Goal: Answer question/provide support: Share knowledge or assist other users

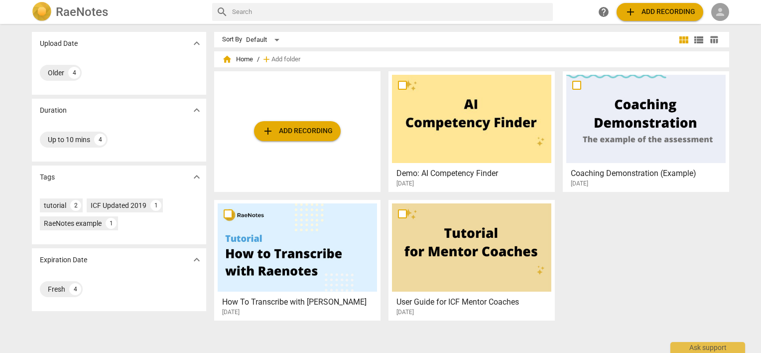
click at [721, 16] on span "person" at bounding box center [720, 12] width 12 height 12
click at [722, 21] on li "Login" at bounding box center [729, 24] width 36 height 24
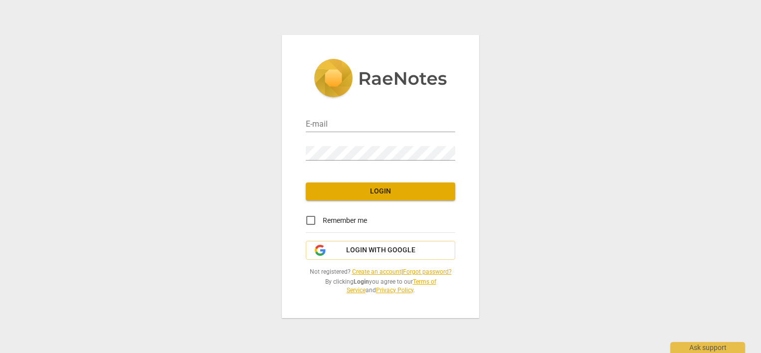
type input "[PERSON_NAME][EMAIL_ADDRESS][DOMAIN_NAME]"
click at [309, 219] on input "Remember me" at bounding box center [311, 220] width 24 height 24
checkbox input "true"
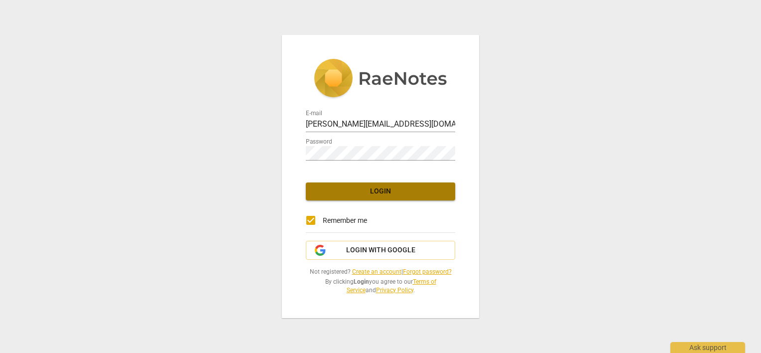
click at [325, 193] on span "Login" at bounding box center [380, 191] width 133 height 10
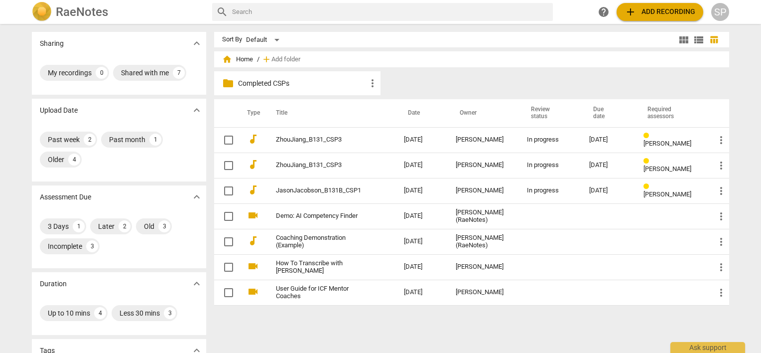
click at [325, 193] on link "JasonJacobson_B131B_CSP1" at bounding box center [322, 190] width 92 height 7
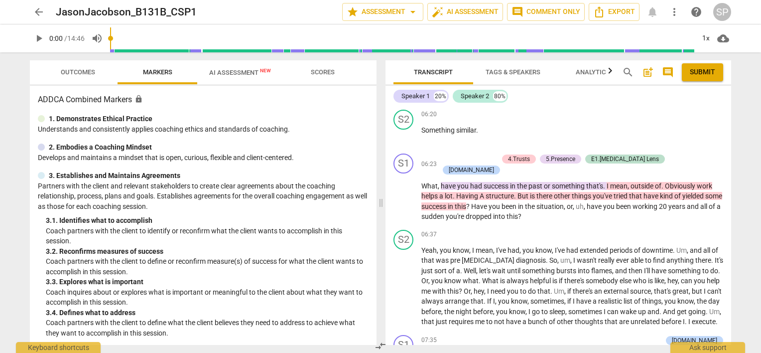
scroll to position [1196, 0]
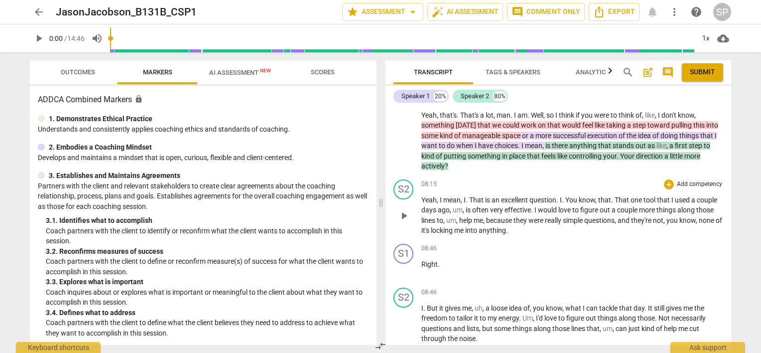
click at [400, 210] on span "play_arrow" at bounding box center [404, 216] width 12 height 12
click at [406, 264] on span "pause" at bounding box center [404, 270] width 12 height 12
type input "527"
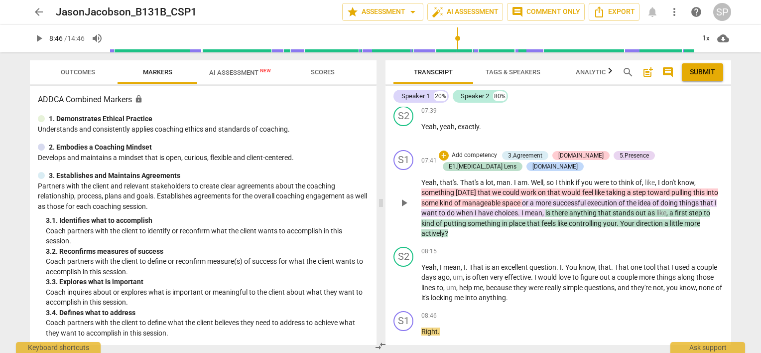
scroll to position [1146, 0]
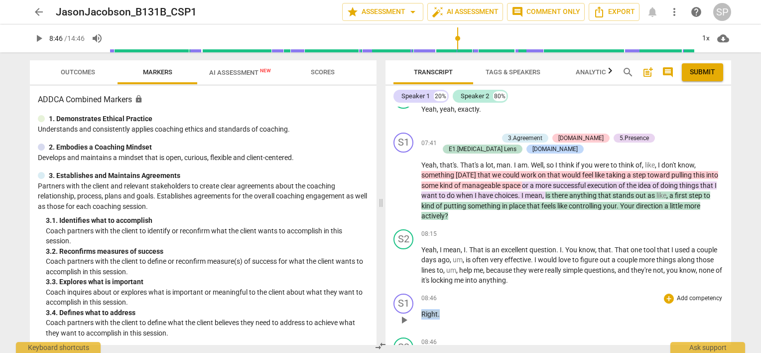
drag, startPoint x: 419, startPoint y: 302, endPoint x: 443, endPoint y: 302, distance: 23.9
click at [443, 302] on div "S1 play_arrow pause 08:46 + Add competency keyboard_arrow_right Right ." at bounding box center [559, 311] width 346 height 44
click at [666, 293] on div "+" at bounding box center [669, 298] width 10 height 10
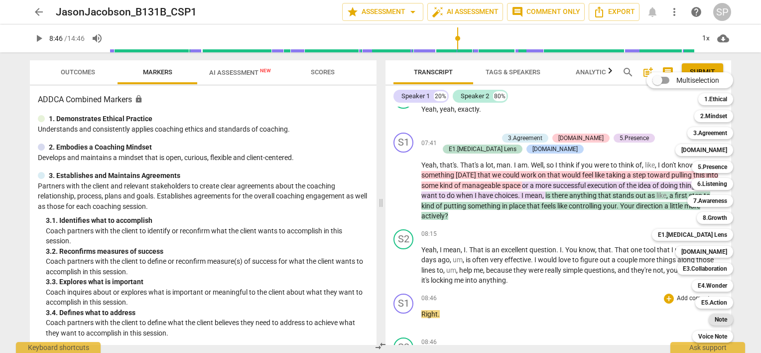
click at [721, 318] on b "Note" at bounding box center [721, 319] width 12 height 12
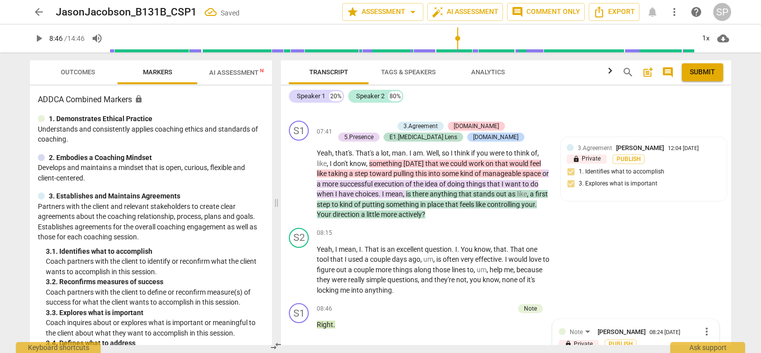
scroll to position [1483, 0]
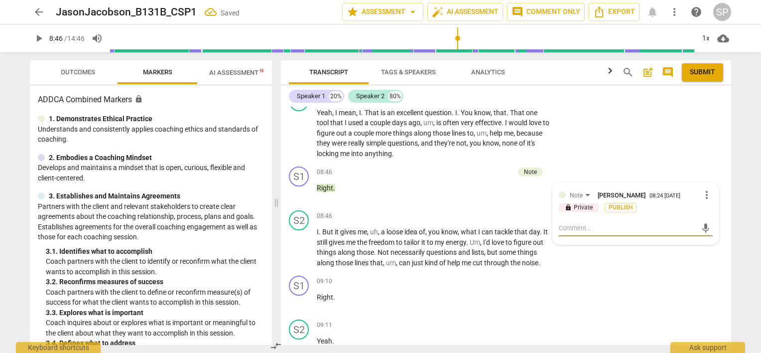
type textarea "Y"
type textarea "Yo"
type textarea "You"
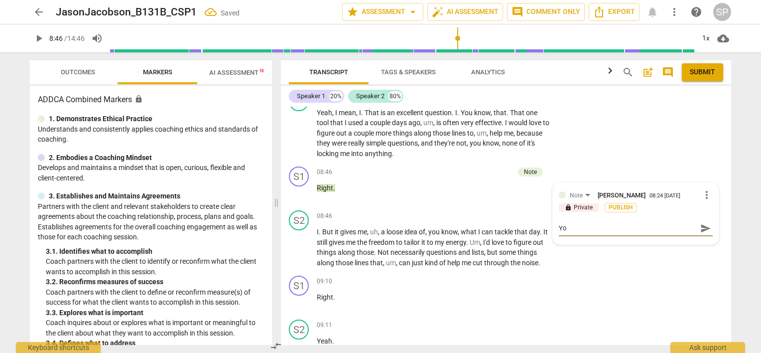
type textarea "You"
type textarea "You a"
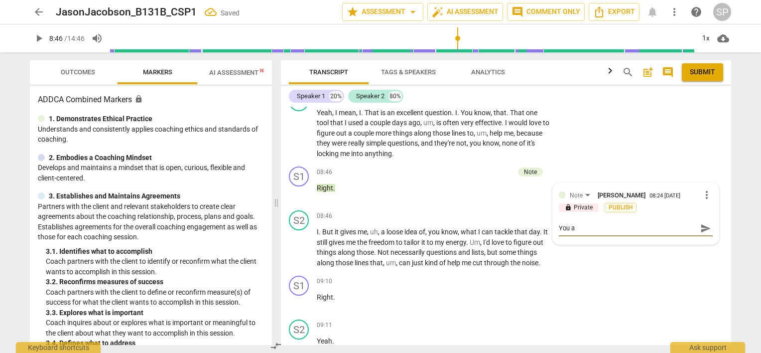
type textarea "You ar"
type textarea "You are"
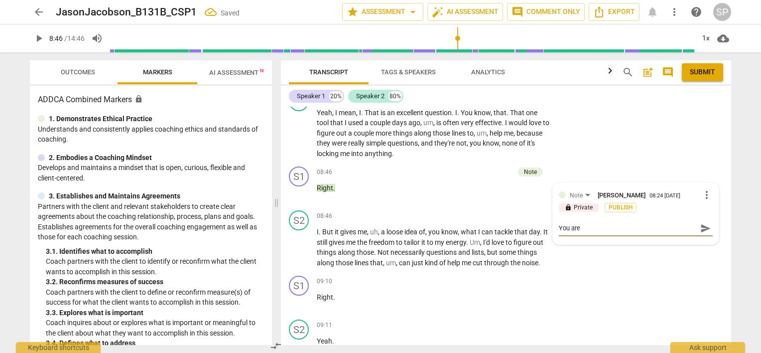
type textarea "You are"
type textarea "You are d"
type textarea "You are do"
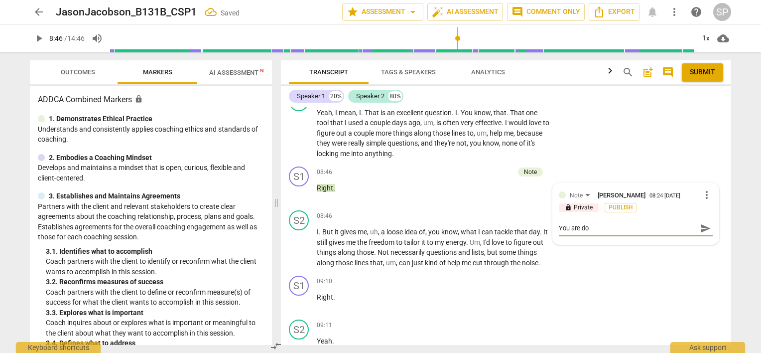
type textarea "You are doi"
type textarea "You are doin"
type textarea "You are doing"
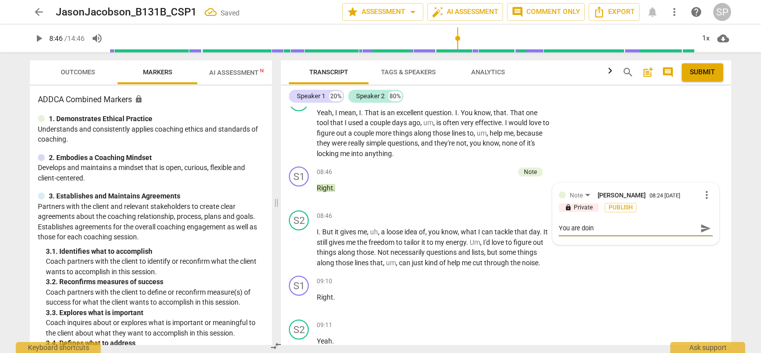
type textarea "You are doing"
type textarea "You are doing a"
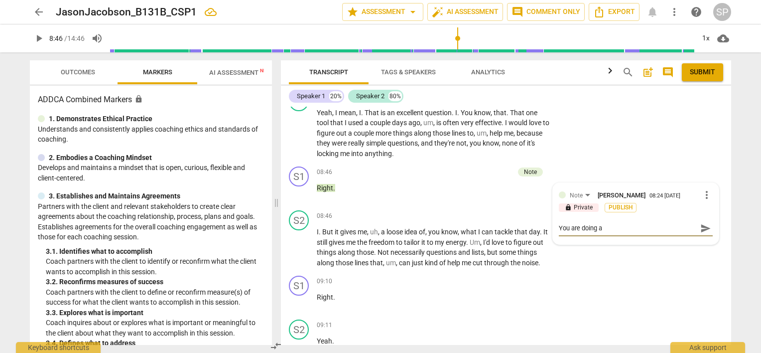
type textarea "You are doing a"
type textarea "You are doing a s"
type textarea "You are doing a su"
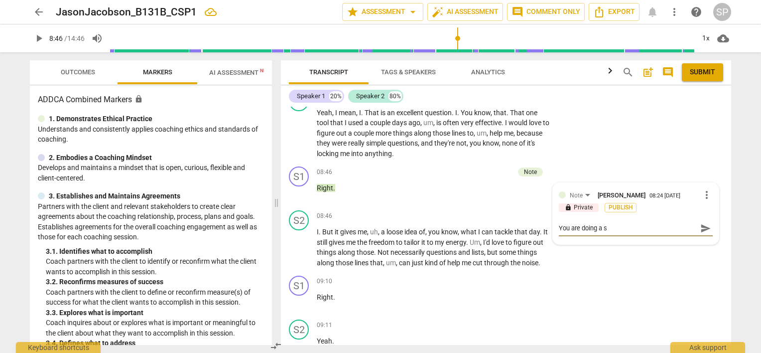
type textarea "You are doing a su"
type textarea "You are doing a sup"
type textarea "You are doing a supe"
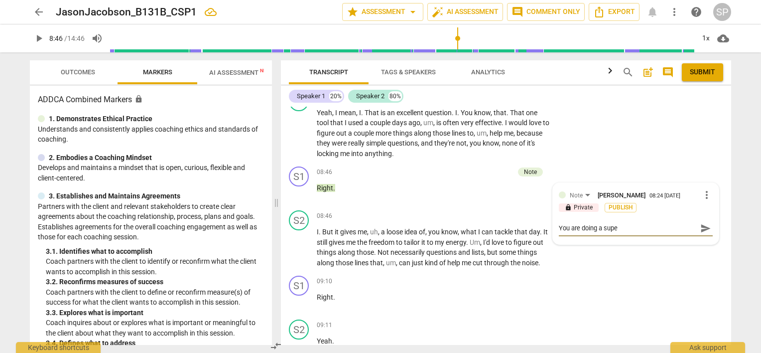
type textarea "You are doing a super"
type textarea "You are doing a superb"
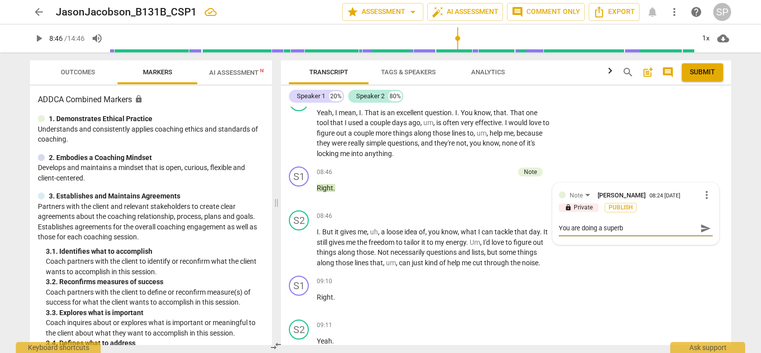
type textarea "You are doing a superb"
type textarea "You are doing a superb j"
type textarea "You are doing a superb [PERSON_NAME]"
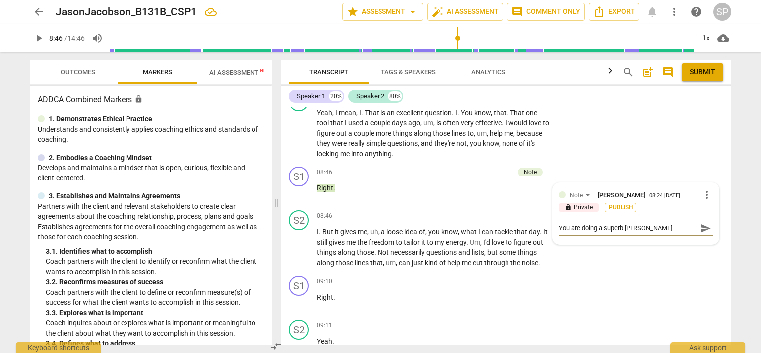
type textarea "You are doing a superb job"
type textarea "You are doing a superb job o"
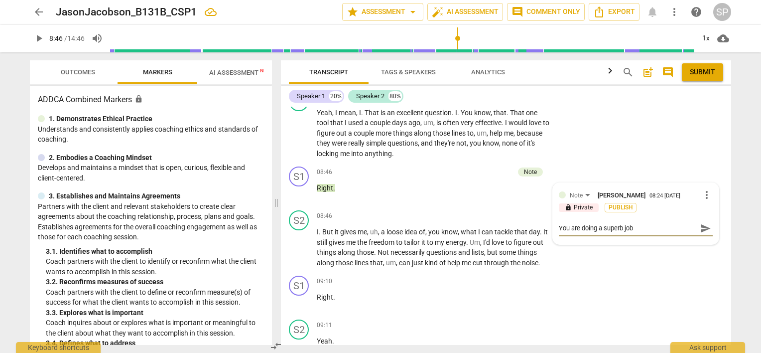
type textarea "You are doing a superb job o"
type textarea "You are doing a superb job of"
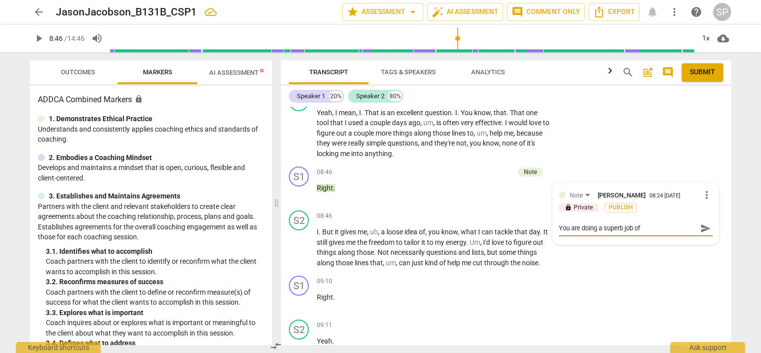
type textarea "You are doing a superb job of"
type textarea "You are doing a superb job o"
type textarea "You are doing a superb job of"
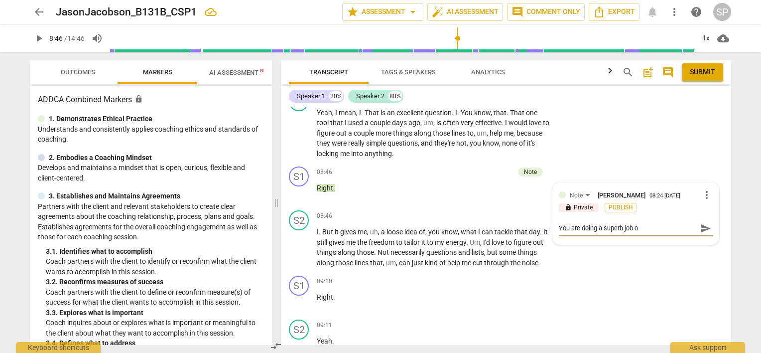
type textarea "You are doing a superb job of"
type textarea "You are doing a superb job of c"
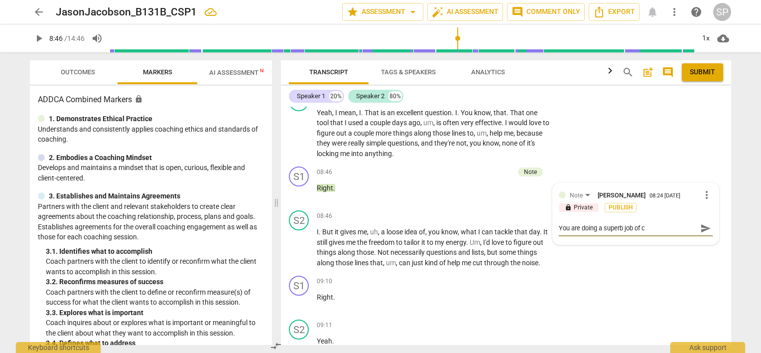
type textarea "You are doing a superb job of cr"
type textarea "You are doing a superb job of cre"
type textarea "You are doing a superb job of crea"
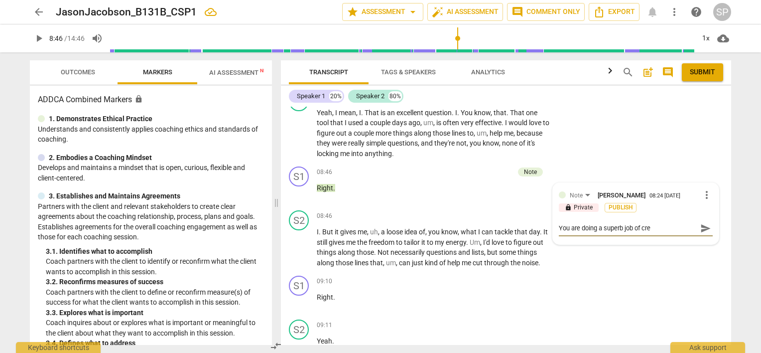
type textarea "You are doing a superb job of crea"
type textarea "You are doing a superb job of creat"
type textarea "You are doing a superb job of creati"
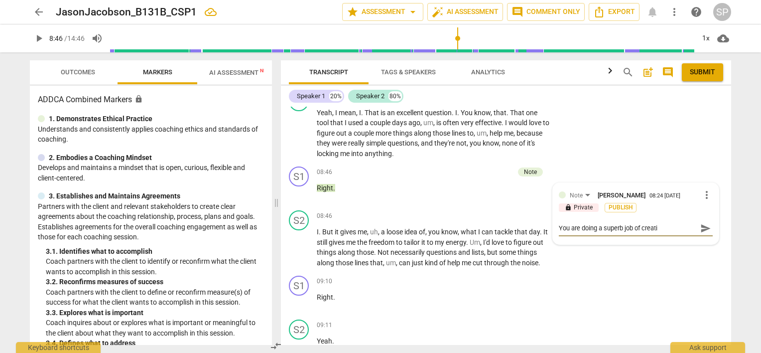
type textarea "You are doing a superb job of creatin"
type textarea "You are doing a superb job of creating"
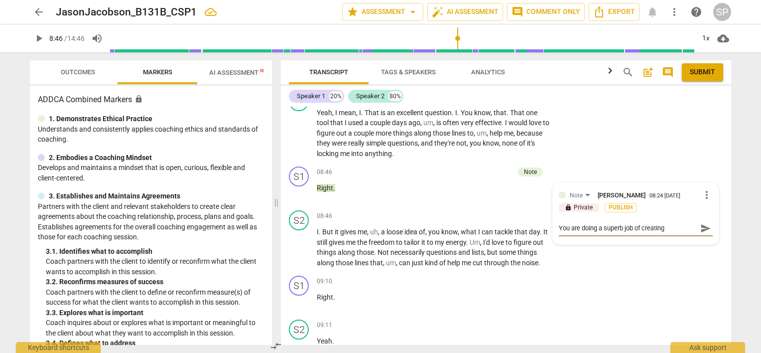
type textarea "You are doing a superb job of creating"
type textarea "You are doing a superb job of creating s"
type textarea "You are doing a superb job of creating sp"
type textarea "You are doing a superb job of creating spa"
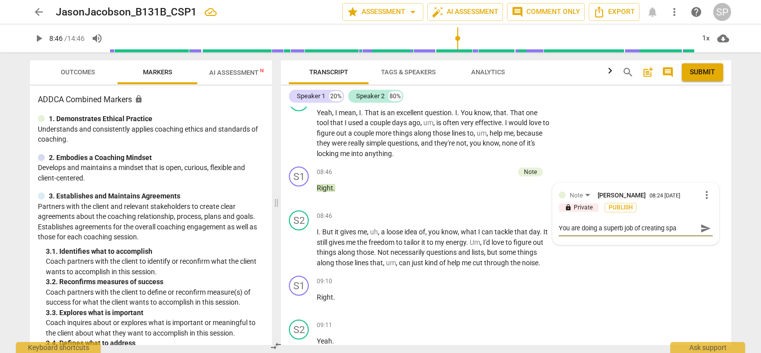
type textarea "You are doing a superb job of creating spac"
type textarea "You are doing a superb job of creating space"
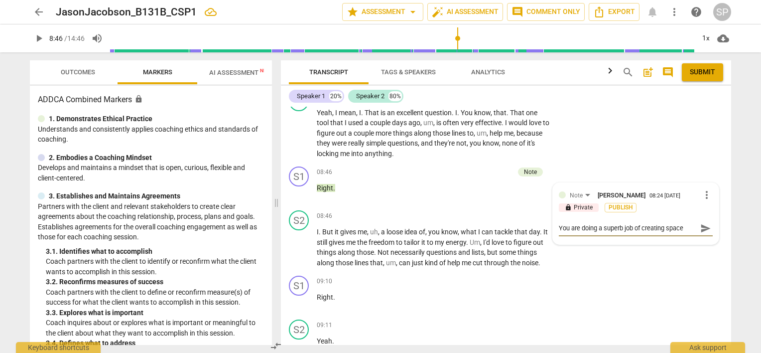
type textarea "You are doing a superb job of creating space"
type textarea "You are doing a superb job of creating space a"
type textarea "You are doing a superb job of creating space an"
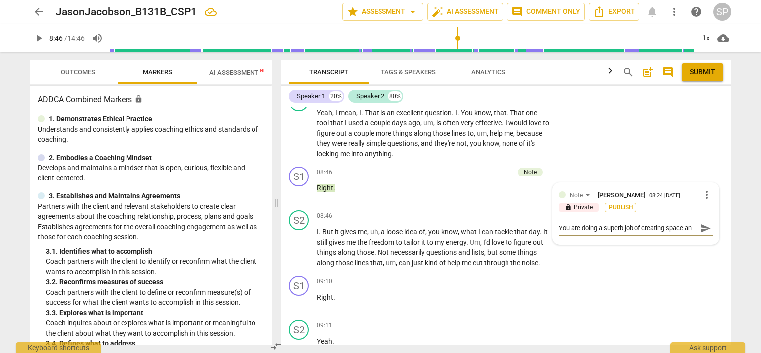
type textarea "You are doing a superb job of creating space and"
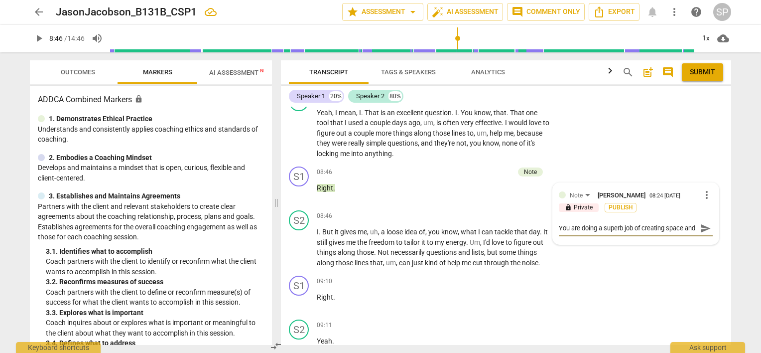
type textarea "You are doing a superb job of creating space and l"
type textarea "You are doing a superb job of creating space and li"
type textarea "You are doing a superb job of creating space and lis"
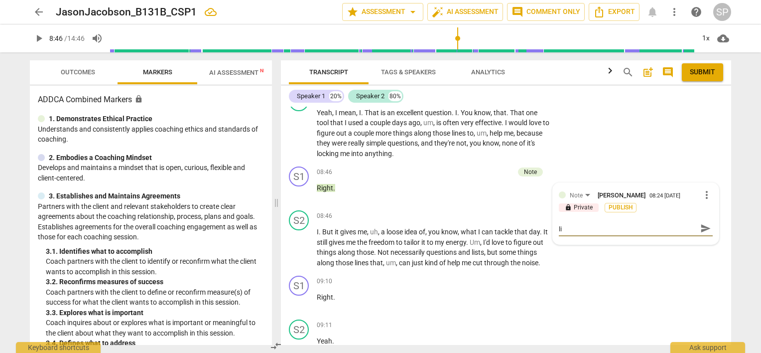
type textarea "You are doing a superb job of creating space and lis"
type textarea "You are doing a superb job of creating space and list"
type textarea "You are doing a superb job of creating space and liste"
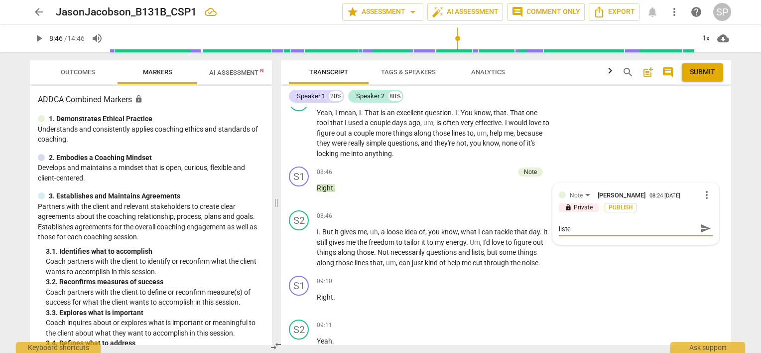
type textarea "You are doing a superb job of creating space and listen"
type textarea "You are doing a superb job of creating space and listeni"
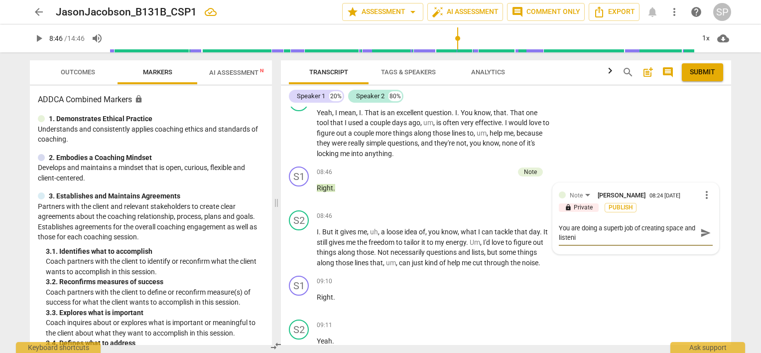
type textarea "You are doing a superb job of creating space and listenin"
type textarea "You are doing a superb job of creating space and listening"
type textarea "You are doing a superb job of creating space and listenin"
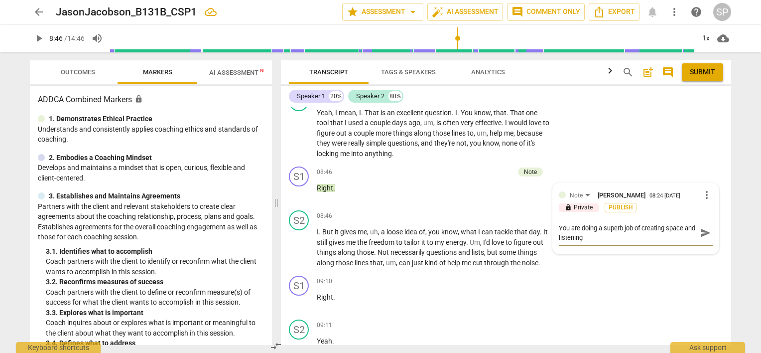
type textarea "You are doing a superb job of creating space and listenin"
type textarea "You are doing a superb job of creating space and listening"
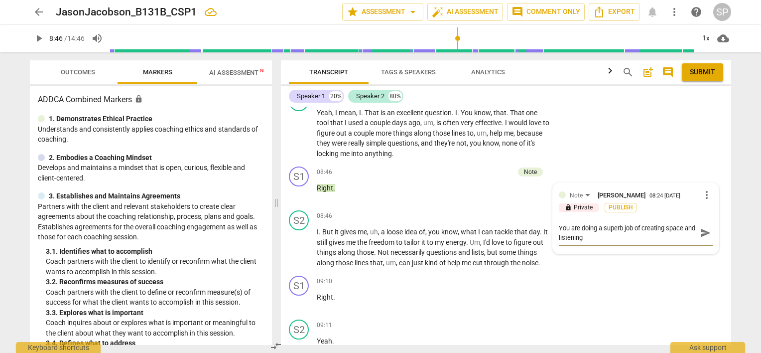
type textarea "You are doing a superb job of creating space and listening"
type textarea "You are doing a superb job of creating space and listenin"
type textarea "You are doing a superb job of creating space and listeni"
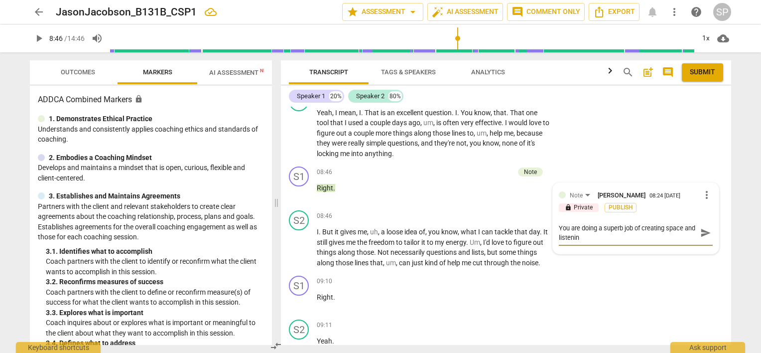
type textarea "You are doing a superb job of creating space and listeni"
type textarea "You are doing a superb job of creating space and listen"
type textarea "You are doing a superb job of creating space and liste"
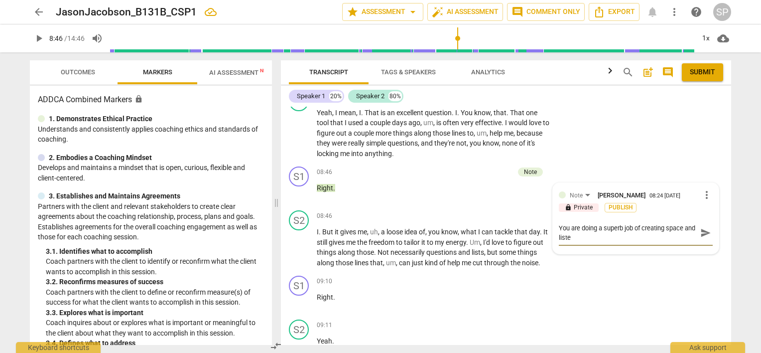
scroll to position [8, 0]
type textarea "You are doing a superb job of creating space and list"
type textarea "You are doing a superb job of creating space and lis"
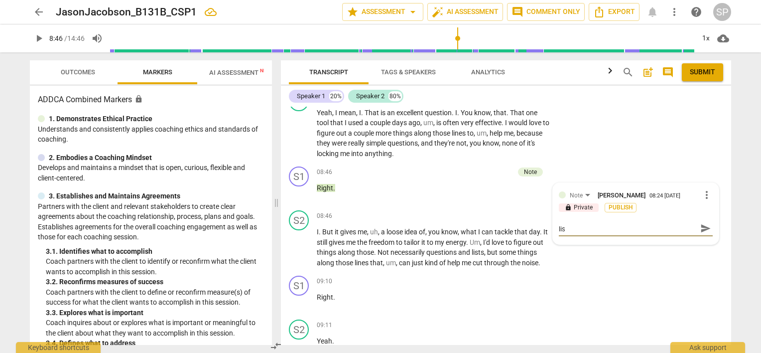
type textarea "You are doing a superb job of creating space and li"
type textarea "You are doing a superb job of creating space and l"
type textarea "You are doing a superb job of creating space and"
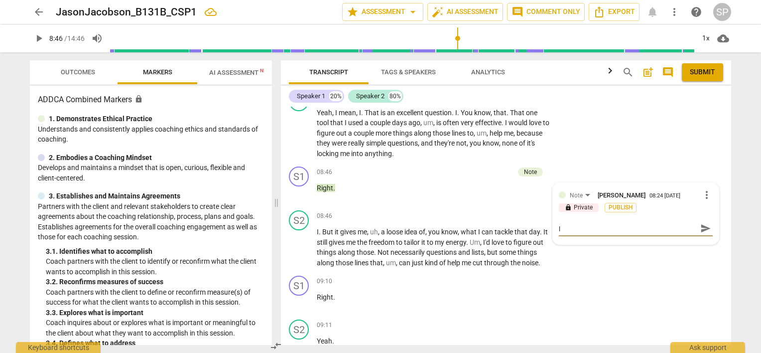
type textarea "You are doing a superb job of creating space and"
type textarea "You are doing a superb job of creating space and a"
type textarea "You are doing a superb job of creating space and ap"
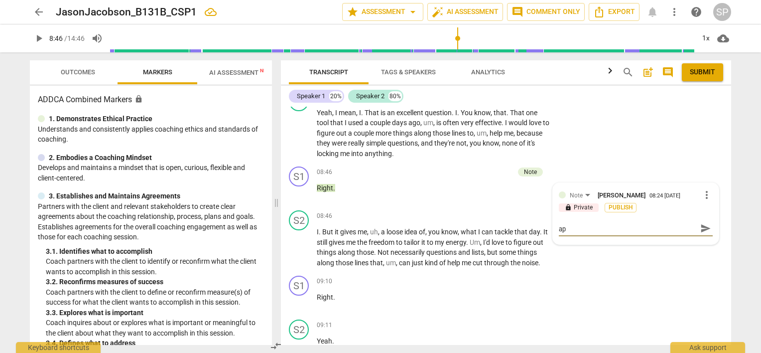
type textarea "You are doing a superb job of creating space and app"
type textarea "You are doing a superb job of creating space and appr"
type textarea "You are doing a superb job of creating space and appre"
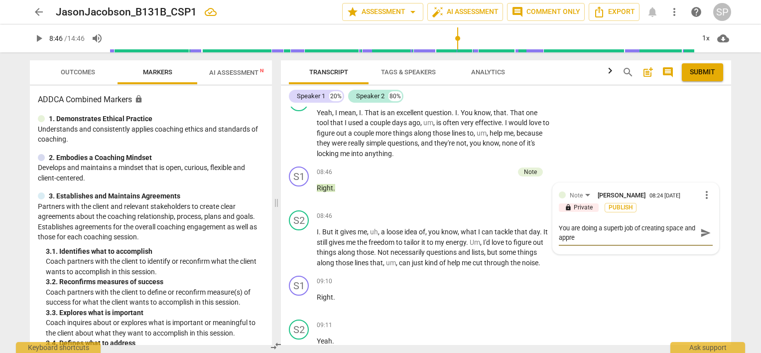
type textarea "You are doing a superb job of creating space and apprec"
type textarea "You are doing a superb job of creating space and appreci"
type textarea "You are doing a superb job of creating space and apprecia"
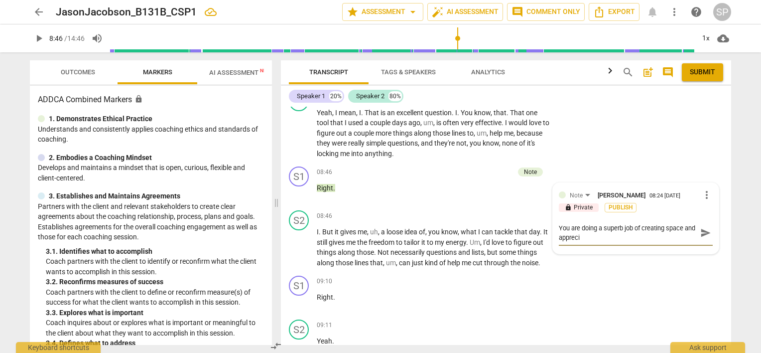
type textarea "You are doing a superb job of creating space and apprecia"
type textarea "You are doing a superb job of creating space and appreciat"
type textarea "You are doing a superb job of creating space and appreciate"
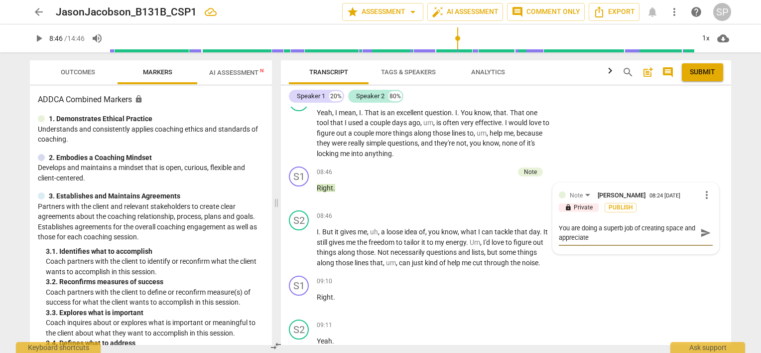
type textarea "You are doing a superb job of creating space and appreciat"
type textarea "You are doing a superb job of creating space and appreciati"
type textarea "You are doing a superb job of creating space and appreciatin"
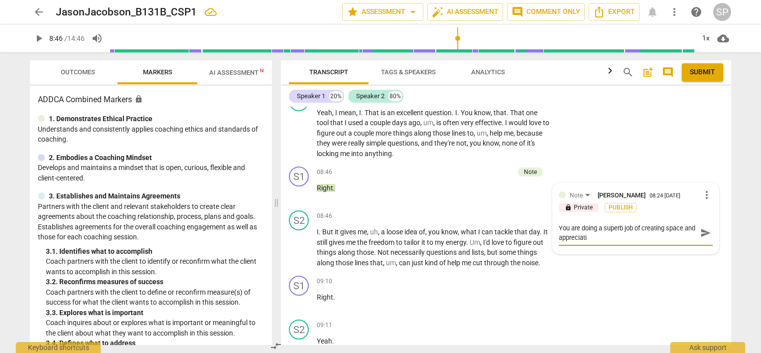
type textarea "You are doing a superb job of creating space and appreciatin"
type textarea "You are doing a superb job of creating space and appreciating"
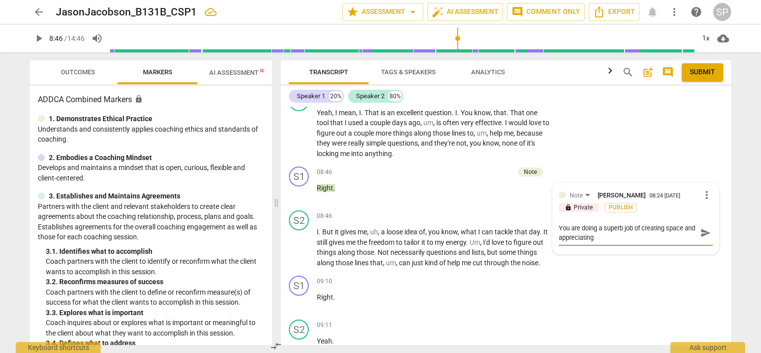
type textarea "You are doing a superb job of creating space and appreciating y"
type textarea "You are doing a superb job of creating space and appreciating yo"
type textarea "You are doing a superb job of creating space and appreciating you"
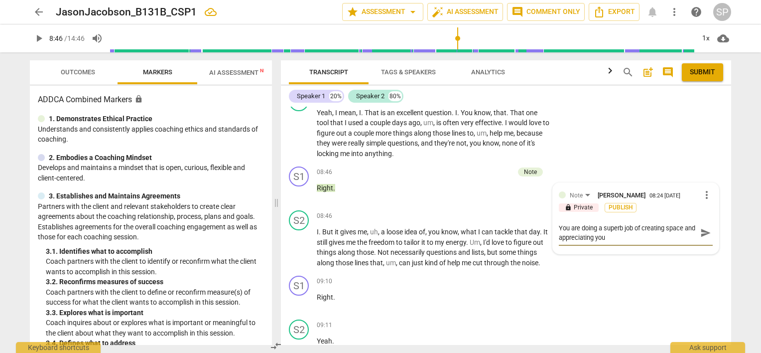
type textarea "You are doing a superb job of creating space and appreciating your"
type textarea "You are doing a superb job of creating space and appreciating your c"
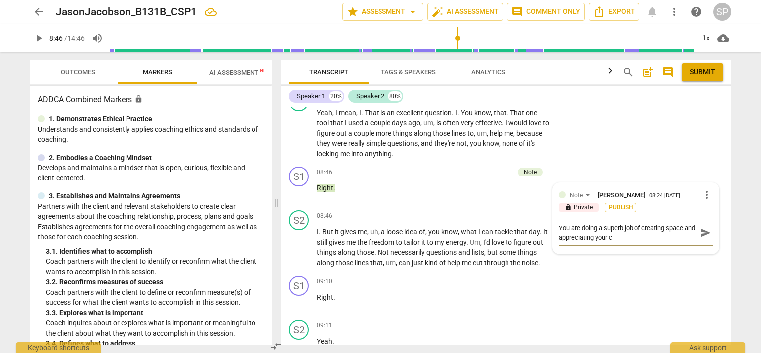
type textarea "You are doing a superb job of creating space and appreciating your co"
type textarea "You are doing a superb job of creating space and appreciating your c"
type textarea "You are doing a superb job of creating space and appreciating your cl"
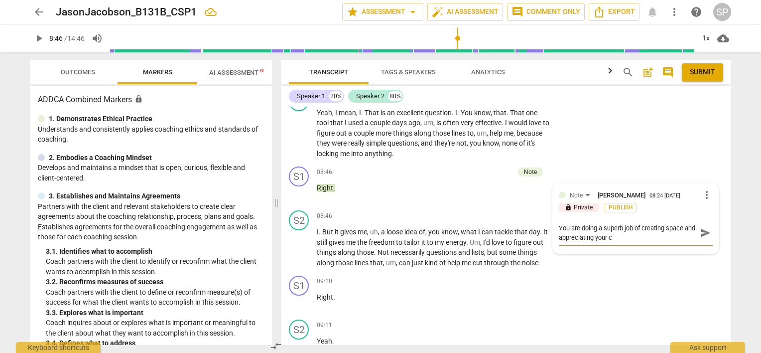
type textarea "You are doing a superb job of creating space and appreciating your cl"
type textarea "You are doing a superb job of creating space and appreciating your cli"
type textarea "You are doing a superb job of creating space and appreciating your clie"
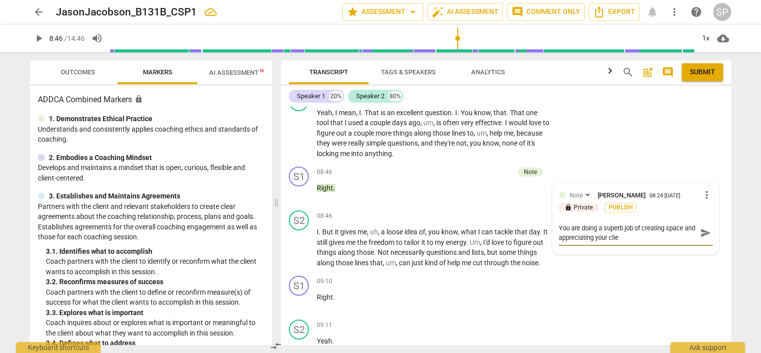
type textarea "You are doing a superb job of creating space and appreciating your clien"
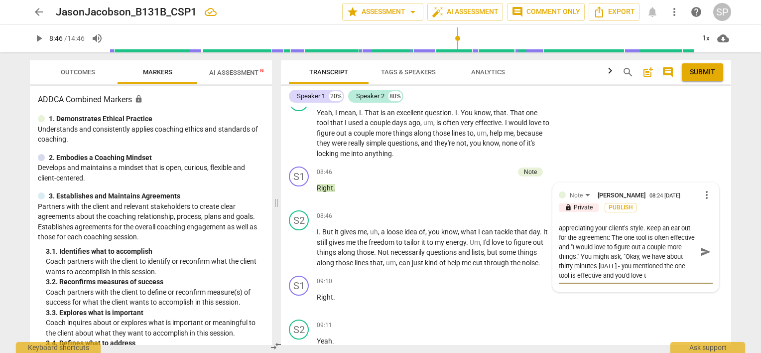
scroll to position [9, 0]
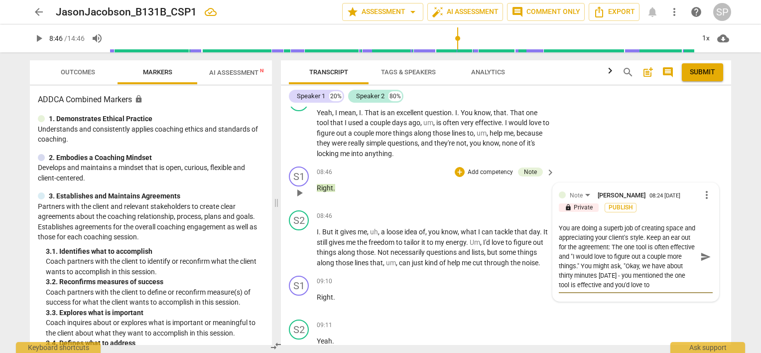
drag, startPoint x: 628, startPoint y: 256, endPoint x: 601, endPoint y: 275, distance: 33.6
click at [601, 275] on textarea "You are doing a superb job of creating space and appreciating your client's sty…" at bounding box center [628, 256] width 138 height 66
click at [644, 265] on textarea "You are doing a superb job of creating space and appreciating your client's sty…" at bounding box center [628, 246] width 138 height 47
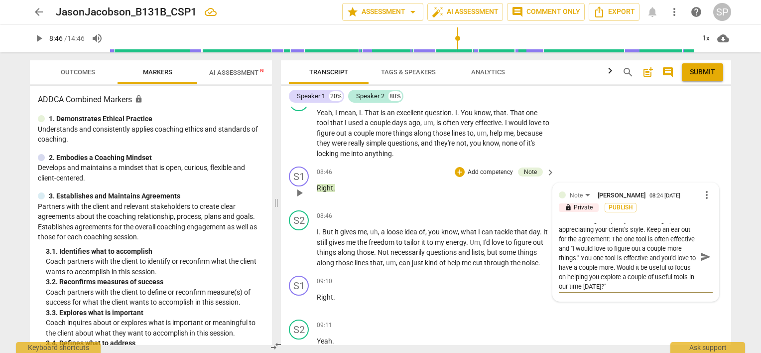
click at [652, 274] on textarea "You are doing a superb job of creating space and appreciating your client's sty…" at bounding box center [628, 256] width 138 height 66
click at [648, 273] on textarea "You are doing a superb job of creating space and appreciating your client's sty…" at bounding box center [628, 256] width 138 height 66
click at [591, 272] on textarea "You are doing a superb job of creating space and appreciating your client's sty…" at bounding box center [628, 256] width 138 height 66
click at [626, 253] on textarea "You are doing a superb job of creating space and appreciating your client's sty…" at bounding box center [628, 256] width 138 height 66
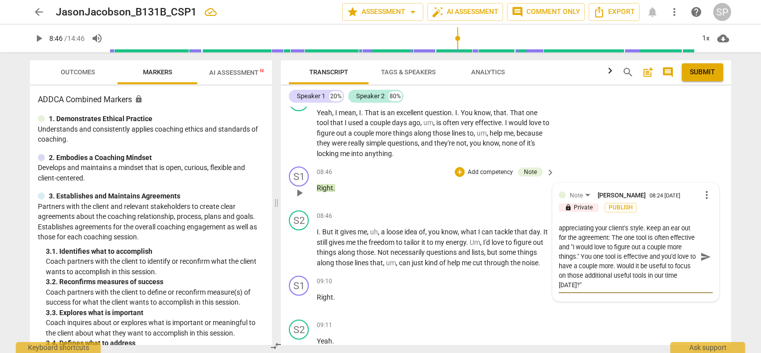
click at [614, 254] on textarea "You are doing a superb job of creating space and appreciating your client's sty…" at bounding box center [628, 256] width 138 height 66
click at [632, 233] on textarea "You are doing a superb job of creating space and appreciating your client's sty…" at bounding box center [628, 256] width 138 height 66
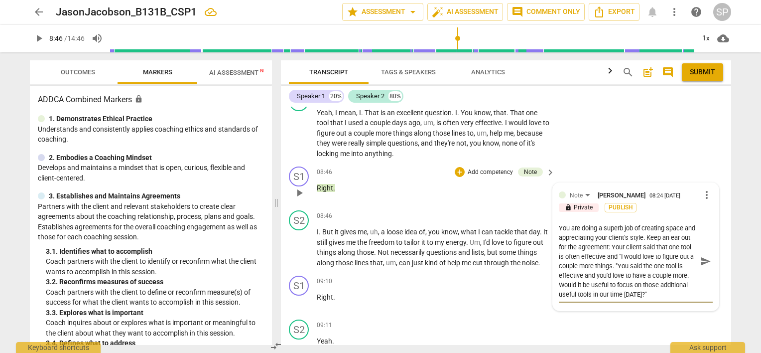
click at [648, 254] on textarea "You are doing a superb job of creating space and appreciating your client's sty…" at bounding box center [628, 261] width 138 height 76
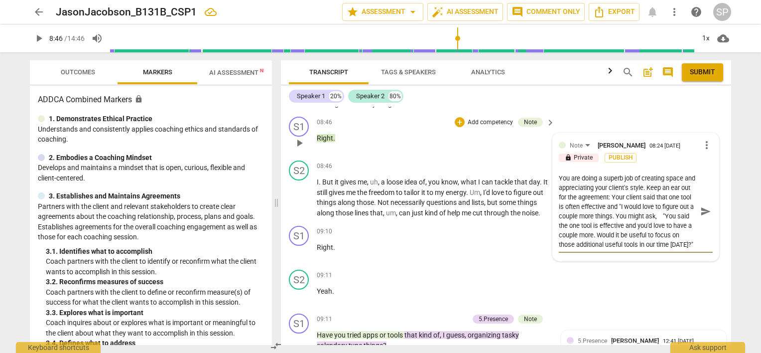
scroll to position [0, 0]
click at [648, 204] on textarea "You are doing a superb job of creating space and appreciating your client's sty…" at bounding box center [628, 211] width 138 height 76
drag, startPoint x: 633, startPoint y: 194, endPoint x: 646, endPoint y: 209, distance: 20.5
click at [646, 209] on textarea "You are doing a superb job of creating space and appreciating your client's sty…" at bounding box center [628, 211] width 138 height 76
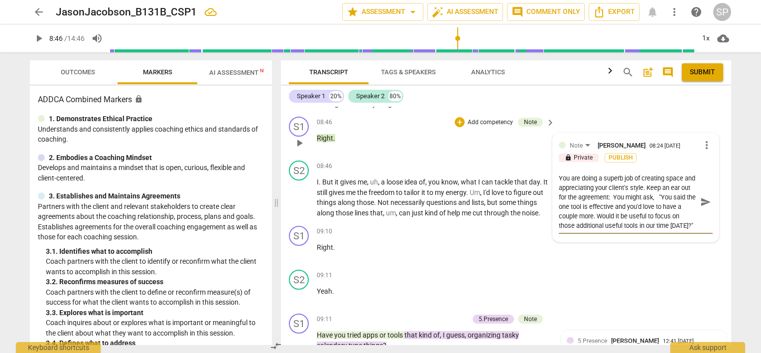
click at [605, 195] on textarea "You are doing a superb job of creating space and appreciating your client's sty…" at bounding box center [628, 201] width 138 height 57
click at [668, 194] on textarea "You are doing a superb job of creating space and appreciating your client's sty…" at bounding box center [628, 201] width 138 height 57
click at [702, 199] on span "send" at bounding box center [705, 201] width 11 height 11
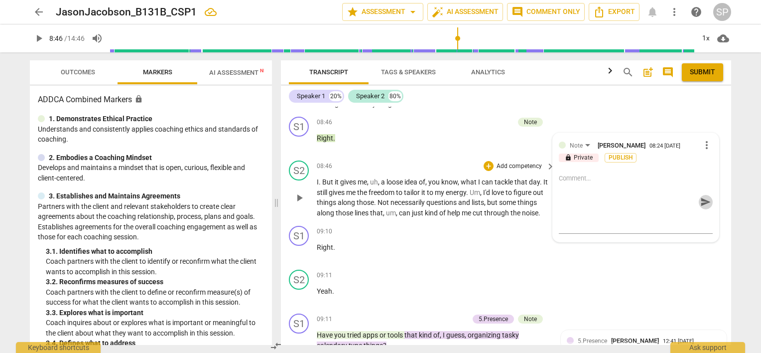
scroll to position [0, 0]
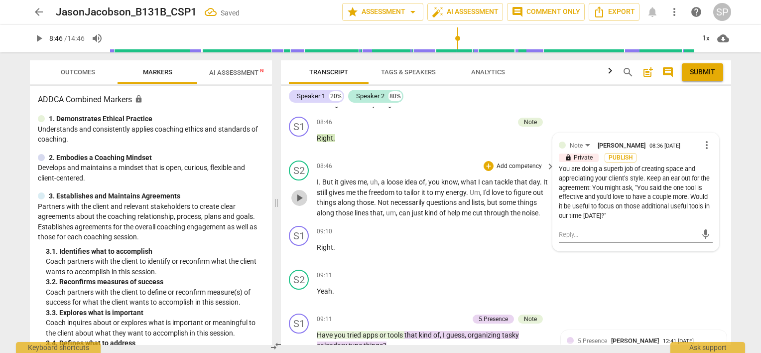
click at [294, 198] on span "play_arrow" at bounding box center [299, 198] width 12 height 12
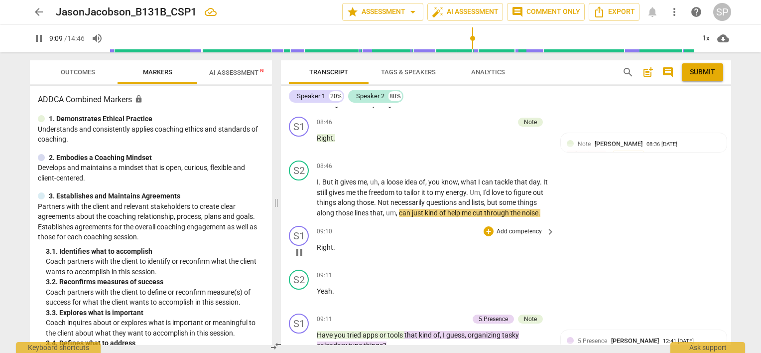
click at [301, 258] on span "pause" at bounding box center [299, 252] width 12 height 12
click at [484, 236] on div "+" at bounding box center [489, 231] width 10 height 10
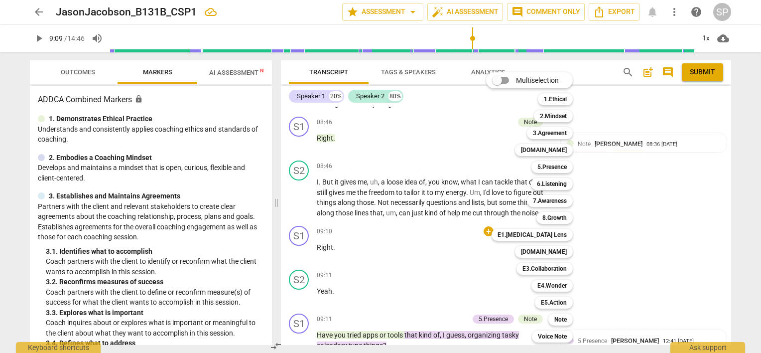
drag, startPoint x: 311, startPoint y: 254, endPoint x: 341, endPoint y: 255, distance: 29.9
click at [341, 255] on div at bounding box center [380, 176] width 761 height 353
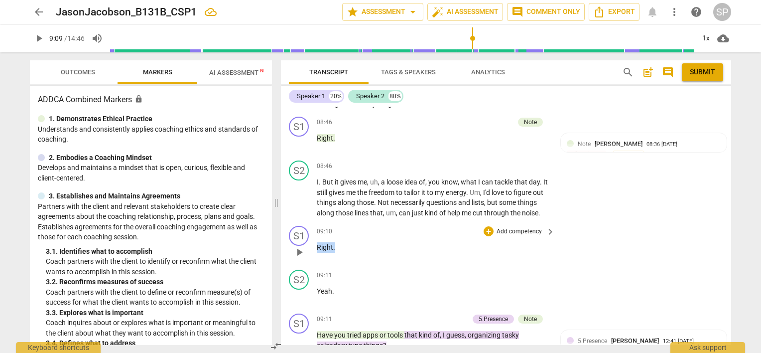
drag, startPoint x: 341, startPoint y: 255, endPoint x: 306, endPoint y: 256, distance: 34.9
click at [306, 256] on div "S1 play_arrow pause 09:10 + Add competency keyboard_arrow_right Right ." at bounding box center [506, 244] width 450 height 44
click at [485, 236] on div "+" at bounding box center [489, 231] width 10 height 10
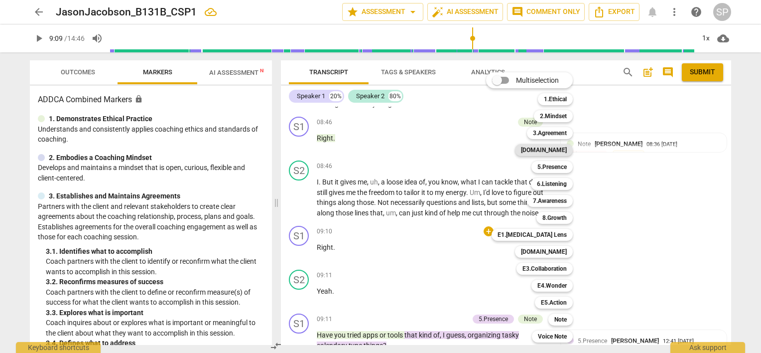
click at [552, 146] on b "[DOMAIN_NAME]" at bounding box center [544, 150] width 46 height 12
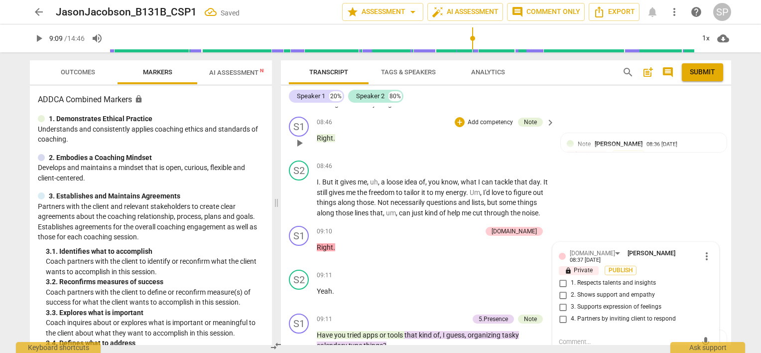
scroll to position [1538, 0]
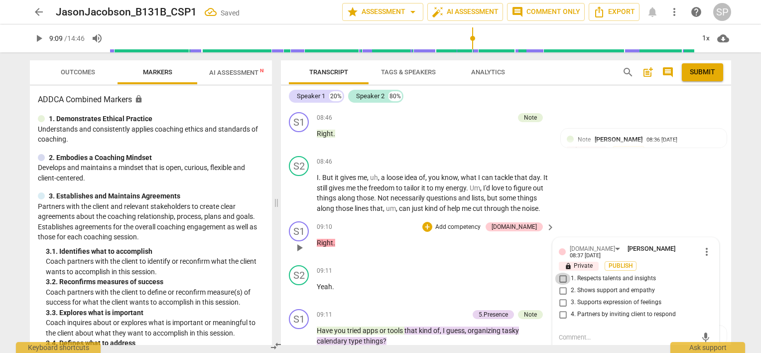
click at [558, 280] on input "1. Respects talents and insights" at bounding box center [563, 278] width 16 height 12
click at [351, 248] on p "Right ." at bounding box center [433, 243] width 233 height 10
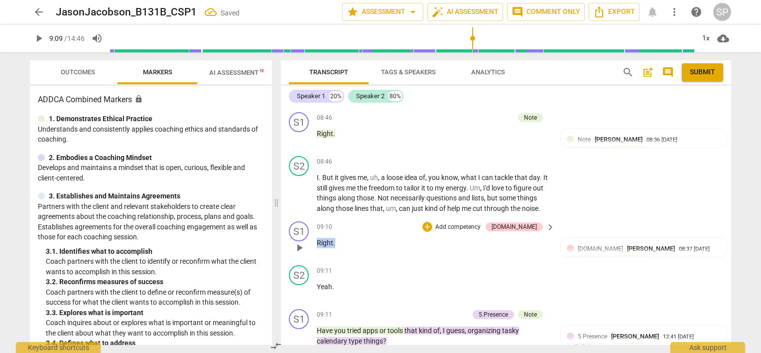
drag, startPoint x: 351, startPoint y: 250, endPoint x: 388, endPoint y: 247, distance: 36.4
click at [323, 248] on p "Right ." at bounding box center [433, 243] width 233 height 10
click at [432, 232] on div "+" at bounding box center [427, 227] width 10 height 10
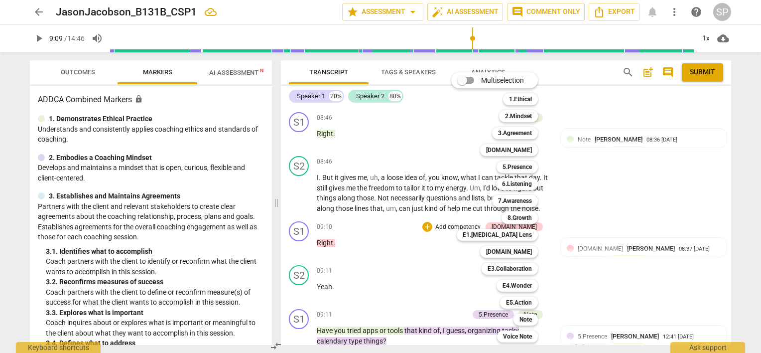
click at [440, 239] on div at bounding box center [380, 176] width 761 height 353
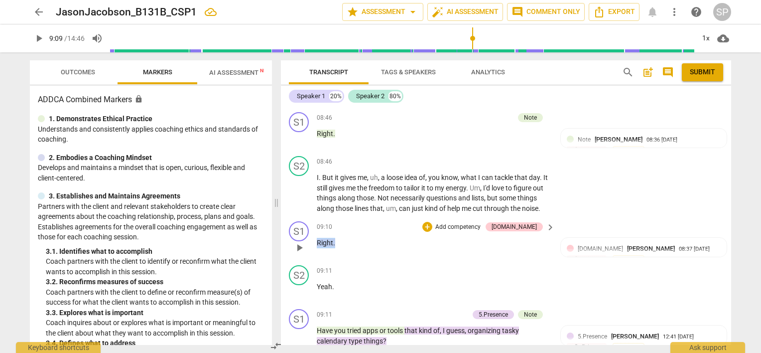
drag, startPoint x: 386, startPoint y: 246, endPoint x: 307, endPoint y: 252, distance: 79.0
click at [307, 252] on div "S1 play_arrow pause 09:10 + Add competency [DOMAIN_NAME] keyboard_arrow_right R…" at bounding box center [506, 239] width 450 height 44
click at [432, 232] on div "+" at bounding box center [427, 227] width 10 height 10
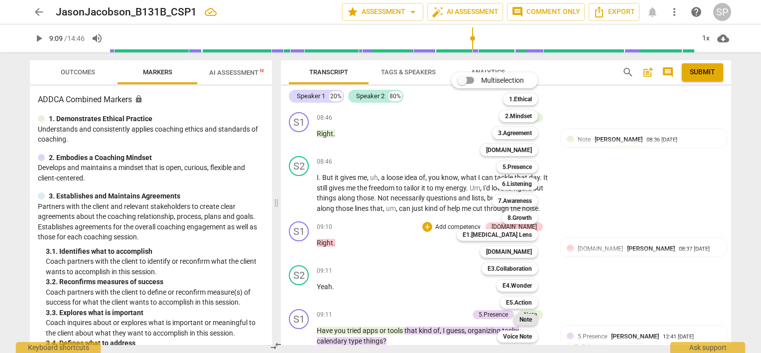
click at [524, 318] on b "Note" at bounding box center [526, 319] width 12 height 12
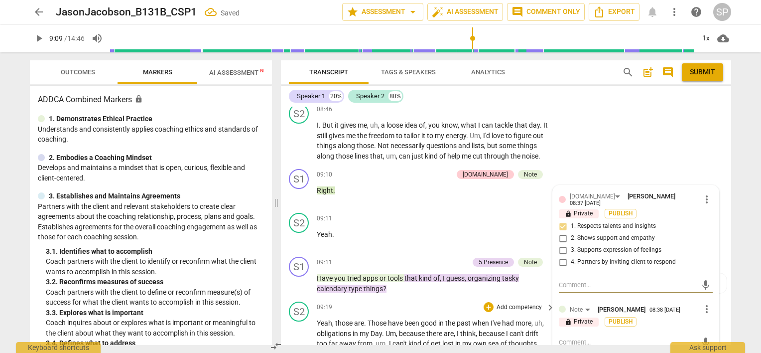
scroll to position [1637, 0]
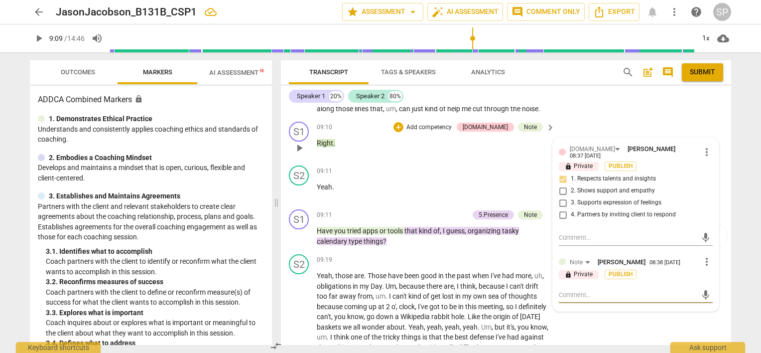
click at [568, 299] on textarea at bounding box center [628, 294] width 138 height 9
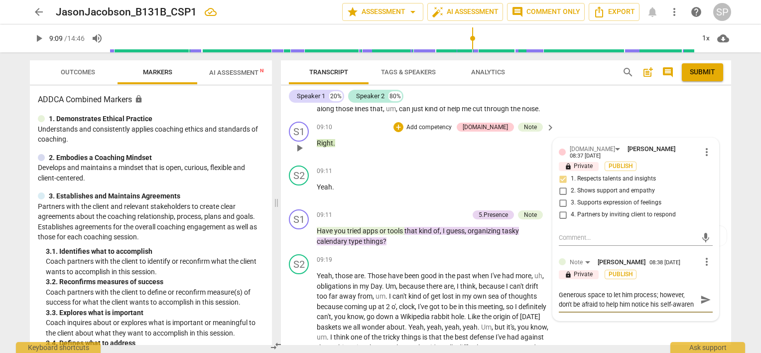
scroll to position [8, 0]
click at [651, 298] on textarea "Generous space to let him process; however, don't be afraid to help him notice …" at bounding box center [628, 299] width 138 height 19
click at [622, 318] on textarea "Generous space to let him process; however, don't be afraid to reflect his lang…" at bounding box center [628, 304] width 138 height 28
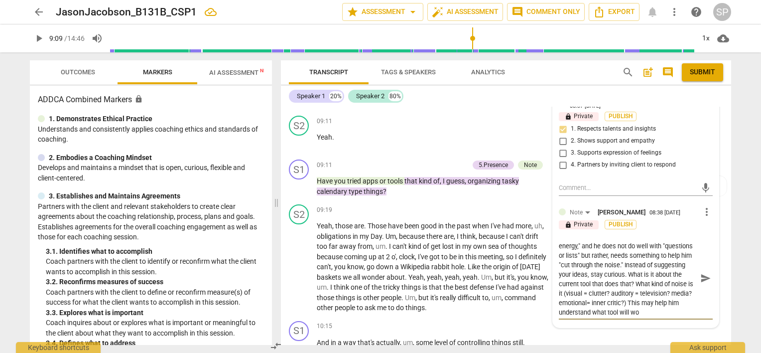
scroll to position [46, 0]
click at [702, 279] on span "send" at bounding box center [705, 277] width 11 height 11
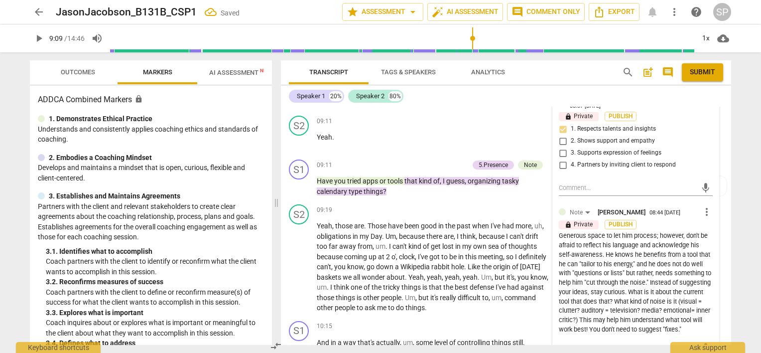
scroll to position [1737, 0]
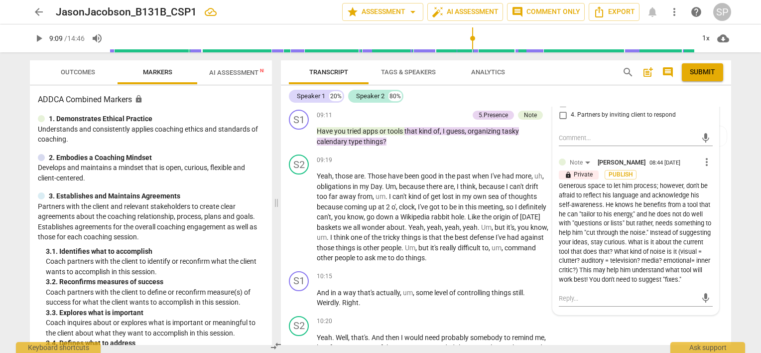
click at [641, 256] on div "Generous space to let him process; however, don't be afraid to reflect his lang…" at bounding box center [636, 232] width 154 height 103
click at [705, 165] on span "more_vert" at bounding box center [707, 162] width 12 height 12
click at [705, 165] on li "Edit" at bounding box center [715, 165] width 34 height 19
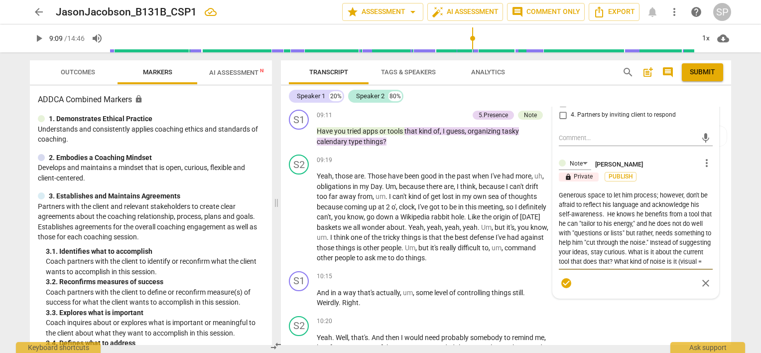
click at [669, 265] on textarea "Generous space to let him process; however, don't be afraid to reflect his lang…" at bounding box center [636, 228] width 154 height 76
click at [566, 287] on span "check_circle" at bounding box center [566, 283] width 12 height 12
